Goal: Information Seeking & Learning: Learn about a topic

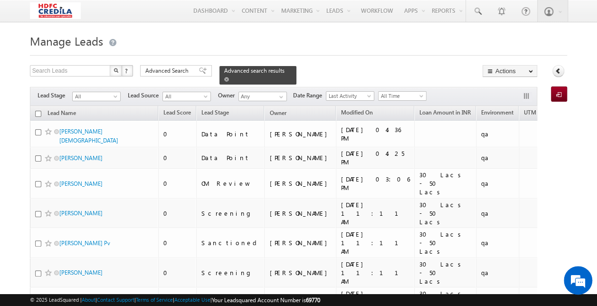
click at [229, 77] on span at bounding box center [226, 79] width 5 height 5
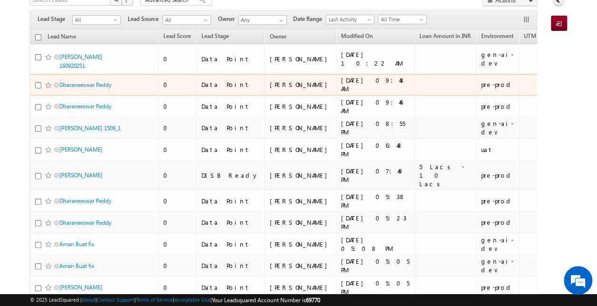
scroll to position [71, 0]
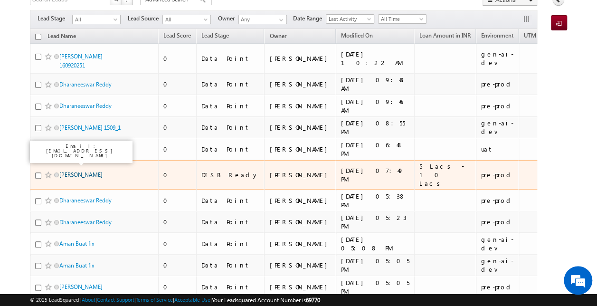
click at [75, 171] on link "[PERSON_NAME]" at bounding box center [80, 174] width 43 height 7
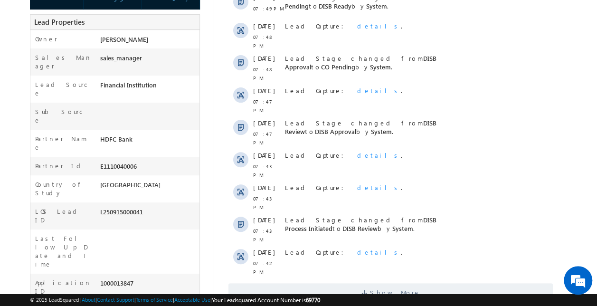
scroll to position [196, 0]
click at [366, 282] on span "Show More" at bounding box center [390, 291] width 325 height 19
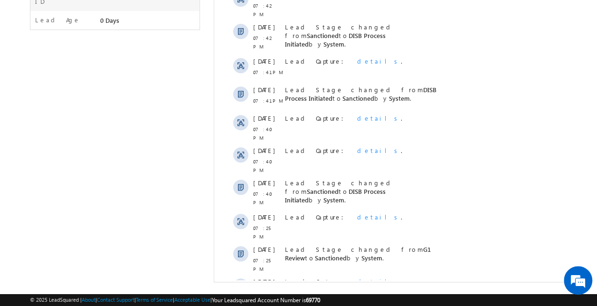
scroll to position [0, 0]
